Goal: Task Accomplishment & Management: Complete application form

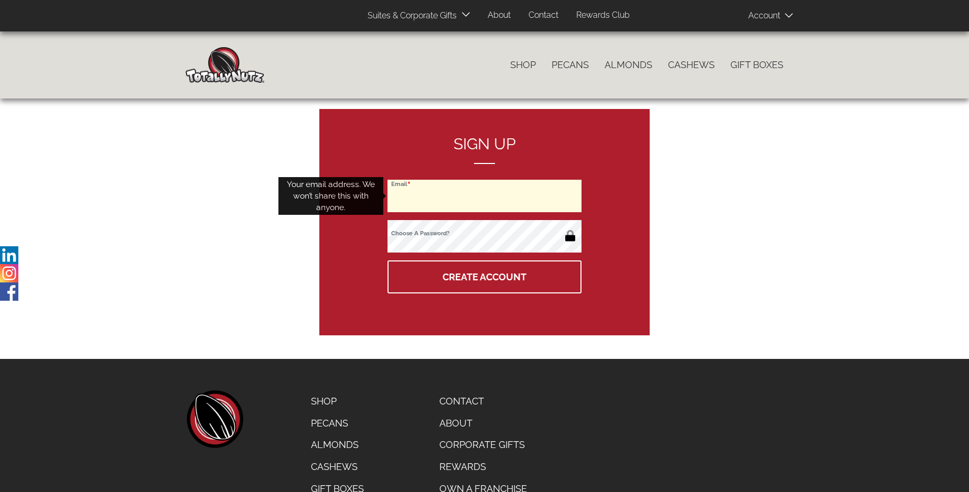
click at [484, 196] on input "Email" at bounding box center [484, 196] width 194 height 32
type input "tom@hillwoodproducts.com"
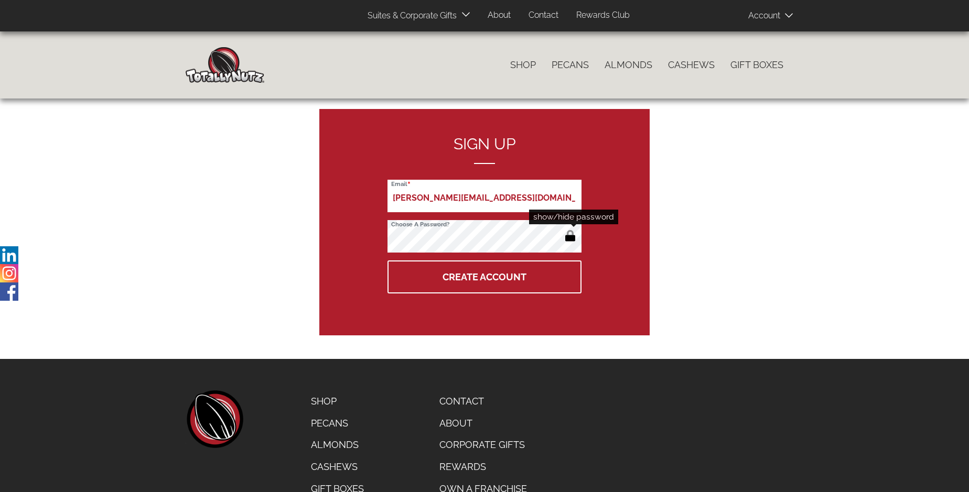
click at [570, 237] on button "button" at bounding box center [569, 237] width 17 height 17
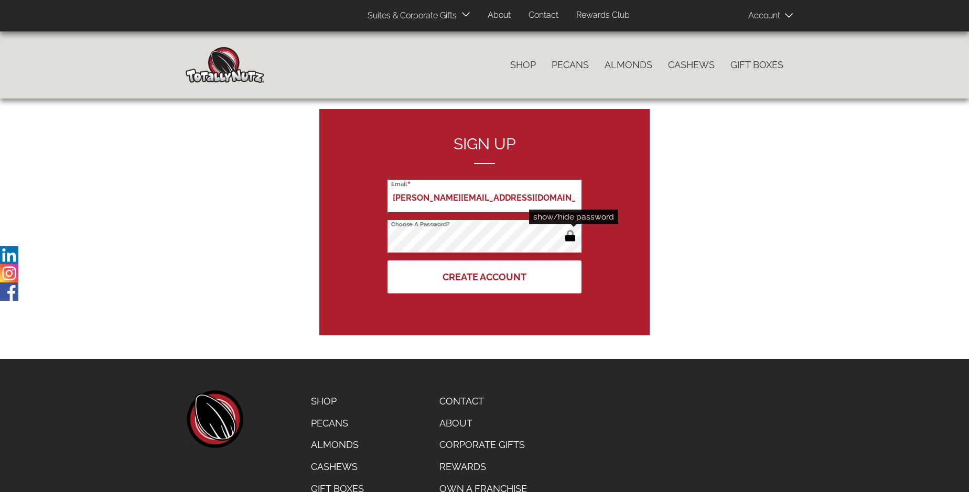
click at [484, 277] on button "Create Account" at bounding box center [484, 277] width 194 height 33
